Goal: Find specific page/section: Find specific page/section

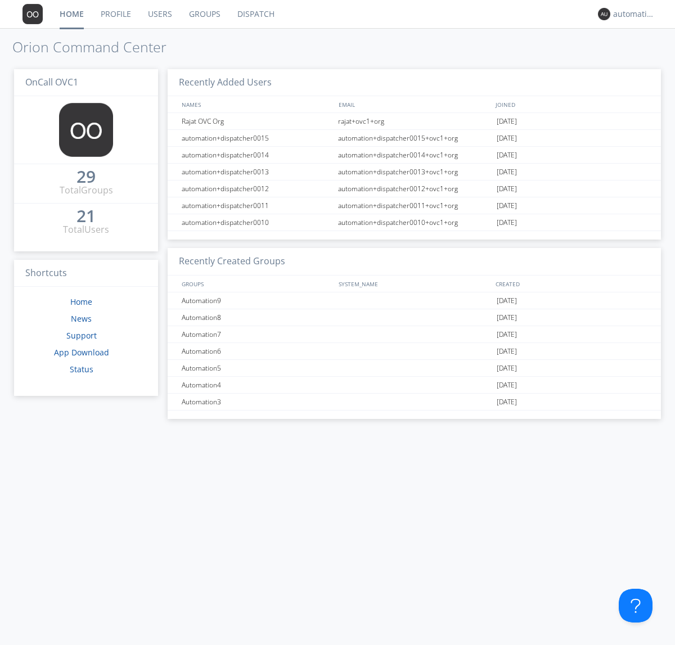
click at [115, 17] on link "Profile" at bounding box center [115, 14] width 47 height 28
click at [255, 14] on link "Dispatch" at bounding box center [256, 14] width 54 height 28
